Goal: Entertainment & Leisure: Consume media (video, audio)

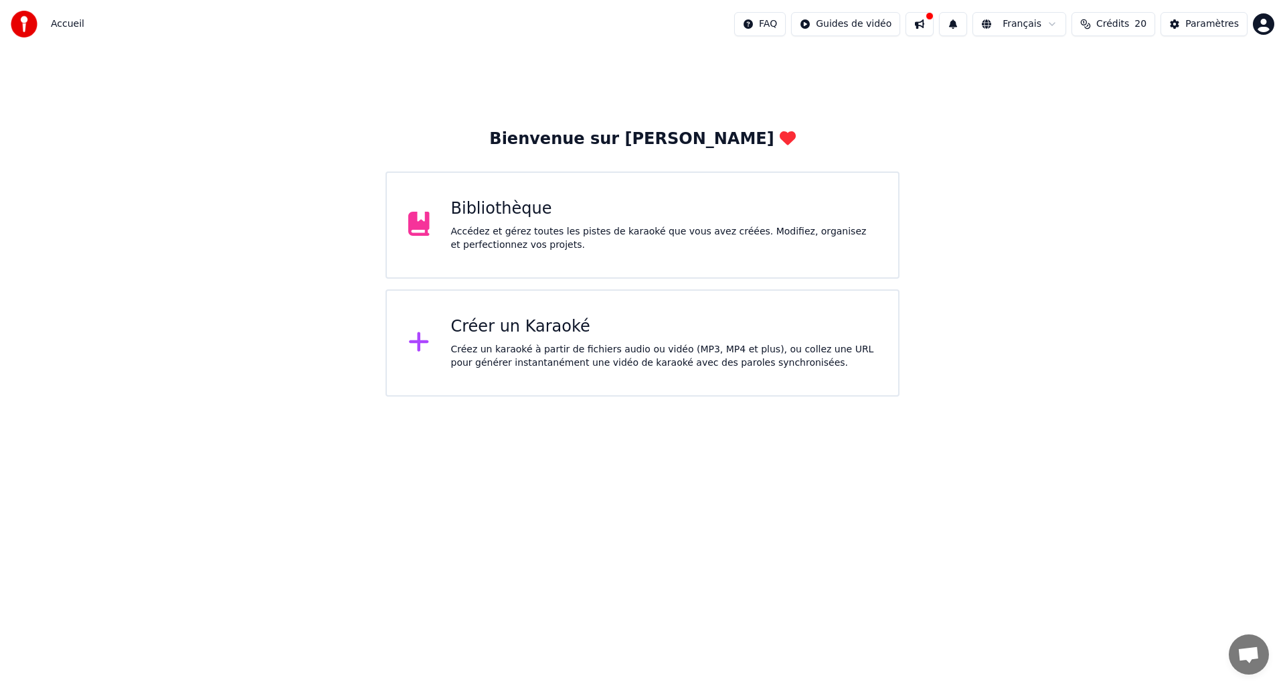
click at [550, 220] on div "Bibliothèque Accédez et gérez toutes les pistes de karaoké que vous avez créées…" at bounding box center [664, 225] width 426 height 54
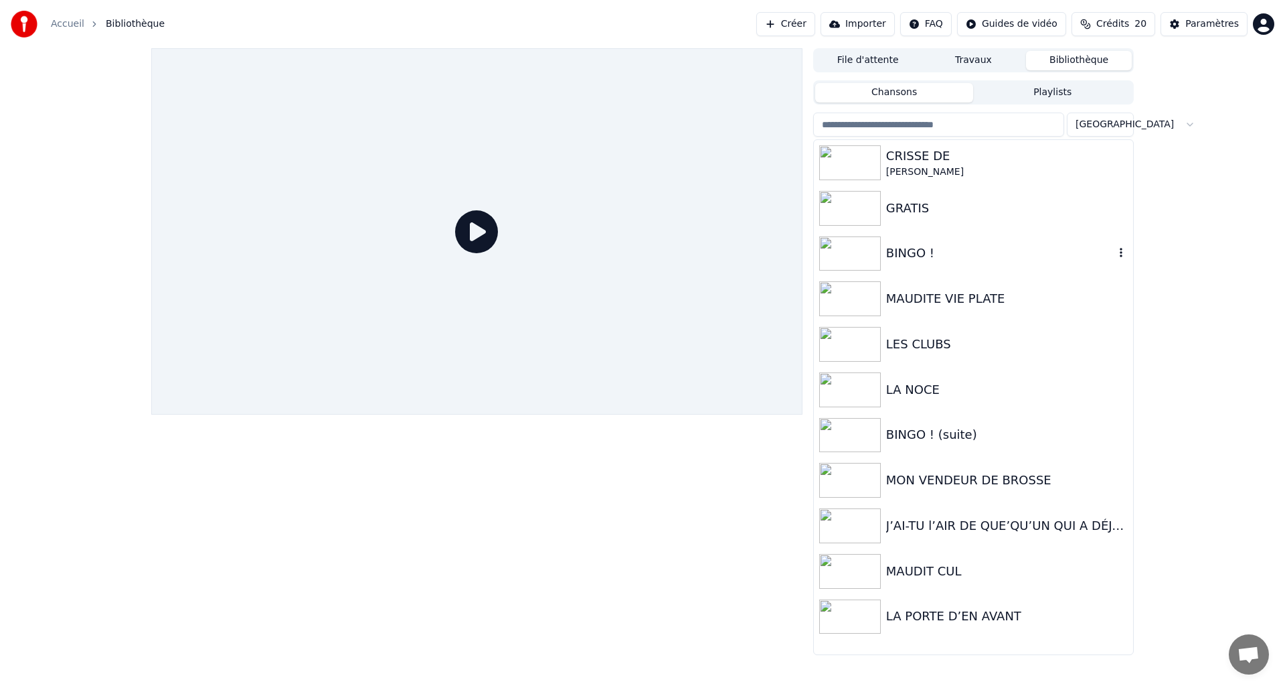
click at [885, 258] on div at bounding box center [852, 253] width 67 height 35
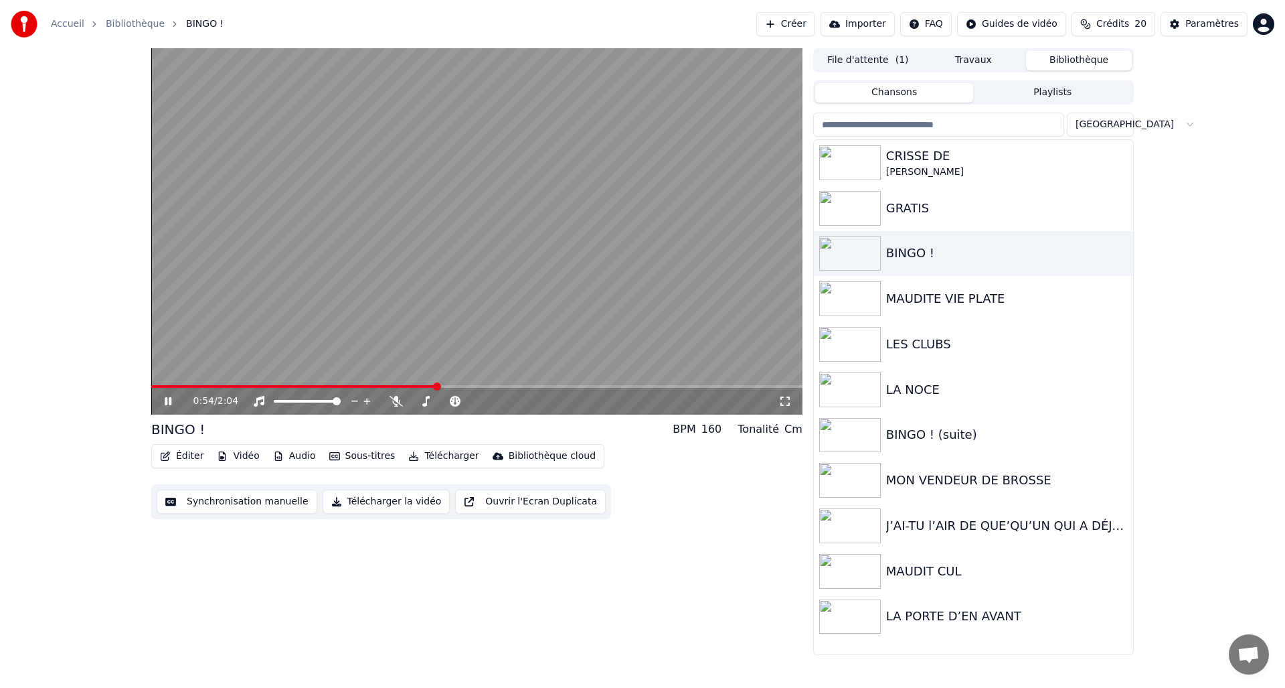
click at [380, 385] on div "0:54 / 2:04" at bounding box center [476, 231] width 651 height 366
click at [382, 386] on span at bounding box center [294, 386] width 287 height 3
click at [164, 400] on icon at bounding box center [177, 401] width 31 height 11
click at [165, 404] on icon at bounding box center [168, 401] width 7 height 8
